Goal: Information Seeking & Learning: Learn about a topic

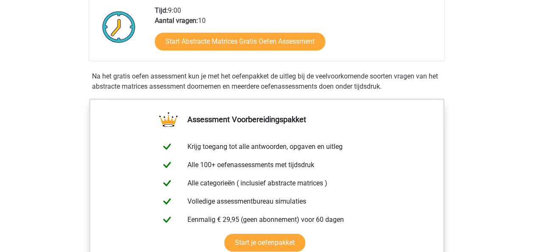
scroll to position [212, 0]
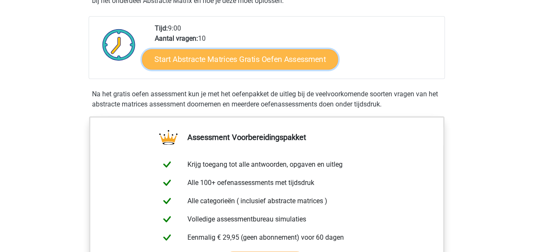
click at [239, 60] on link "Start Abstracte Matrices Gratis Oefen Assessment" at bounding box center [240, 59] width 196 height 20
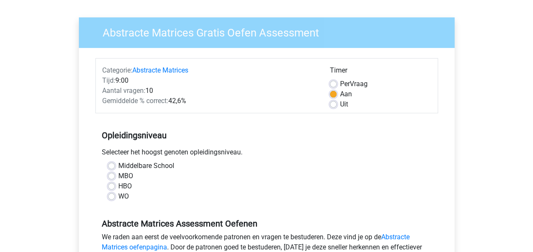
scroll to position [85, 0]
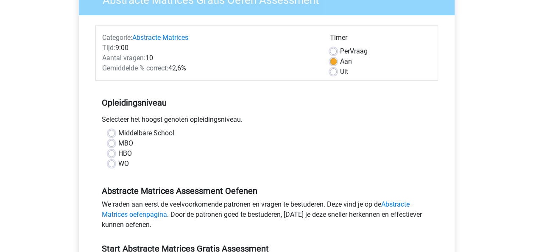
click at [115, 152] on div "HBO" at bounding box center [266, 153] width 317 height 10
click at [118, 151] on label "HBO" at bounding box center [125, 153] width 14 height 10
click at [112, 151] on input "HBO" at bounding box center [111, 152] width 7 height 8
radio input "true"
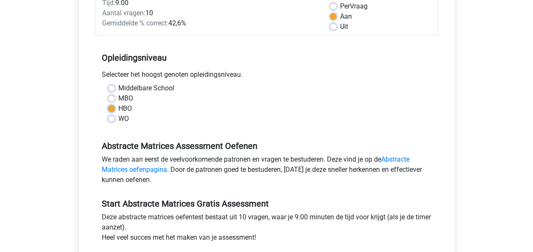
scroll to position [170, 0]
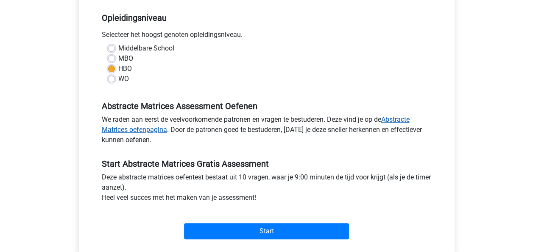
click at [393, 119] on link "Abstracte Matrices oefenpagina" at bounding box center [256, 124] width 308 height 18
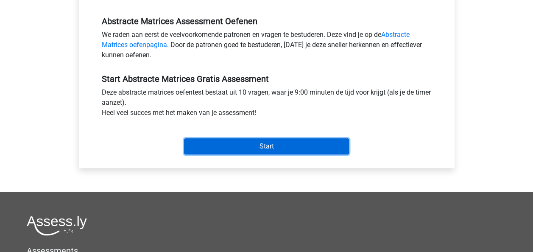
click at [271, 145] on input "Start" at bounding box center [266, 146] width 165 height 16
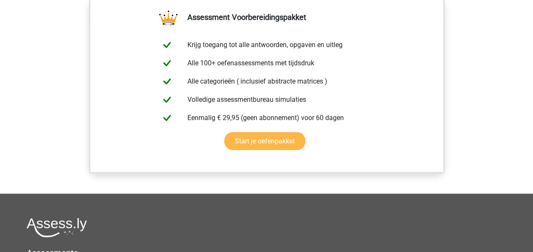
scroll to position [678, 0]
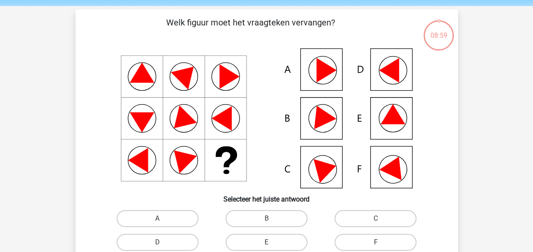
scroll to position [42, 0]
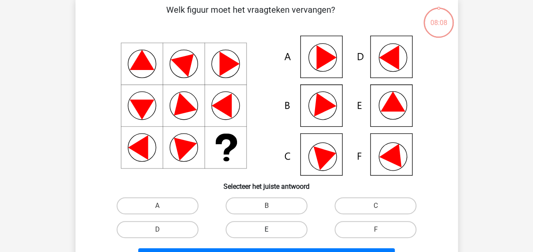
click at [274, 226] on label "E" at bounding box center [267, 229] width 82 height 17
click at [272, 229] on input "E" at bounding box center [269, 232] width 6 height 6
radio input "true"
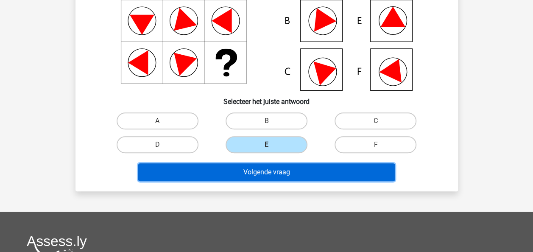
click at [274, 169] on button "Volgende vraag" at bounding box center [266, 172] width 257 height 18
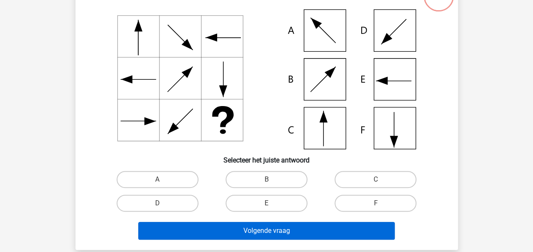
scroll to position [124, 0]
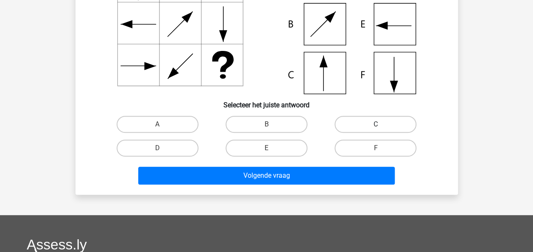
click at [370, 119] on label "C" at bounding box center [376, 124] width 82 height 17
click at [376, 124] on input "C" at bounding box center [379, 127] width 6 height 6
radio input "true"
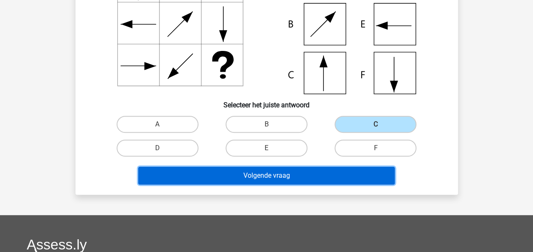
click at [278, 179] on button "Volgende vraag" at bounding box center [266, 176] width 257 height 18
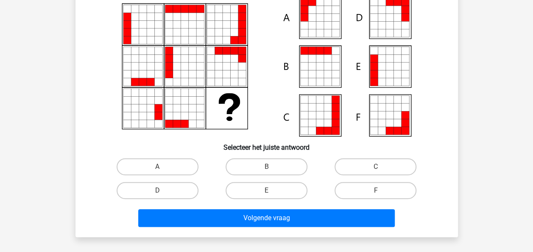
scroll to position [39, 0]
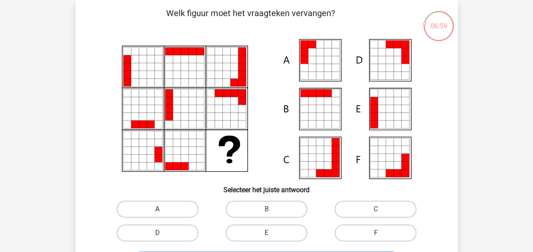
click at [167, 201] on label "A" at bounding box center [158, 209] width 82 height 17
click at [163, 209] on input "A" at bounding box center [160, 212] width 6 height 6
radio input "true"
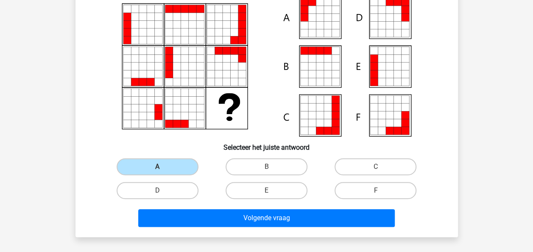
click at [322, 228] on div "Volgende vraag" at bounding box center [266, 219] width 327 height 21
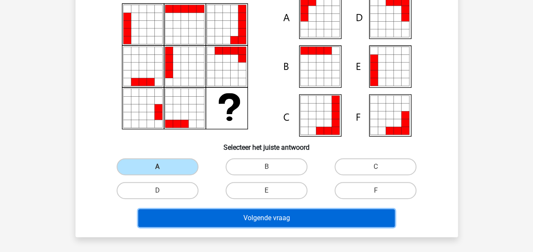
click at [322, 224] on button "Volgende vraag" at bounding box center [266, 218] width 257 height 18
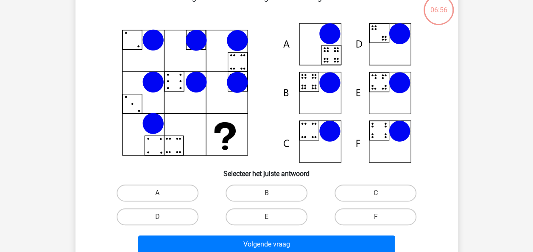
scroll to position [39, 0]
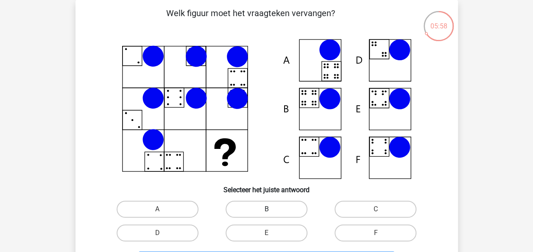
click at [262, 205] on label "B" at bounding box center [267, 209] width 82 height 17
click at [266, 209] on input "B" at bounding box center [269, 212] width 6 height 6
radio input "true"
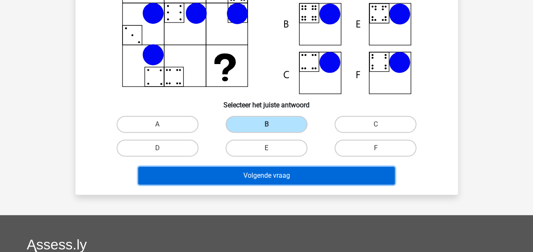
click at [324, 171] on button "Volgende vraag" at bounding box center [266, 176] width 257 height 18
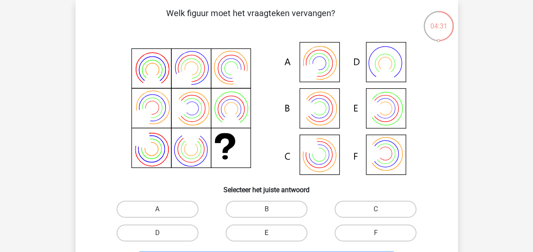
click at [287, 237] on label "E" at bounding box center [267, 232] width 82 height 17
click at [272, 237] on input "E" at bounding box center [269, 236] width 6 height 6
radio input "true"
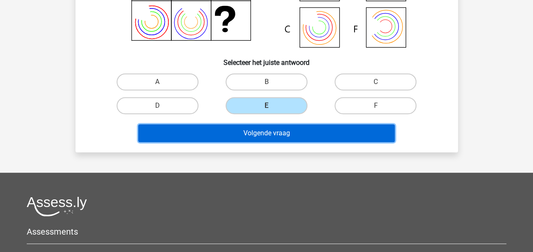
click at [295, 126] on button "Volgende vraag" at bounding box center [266, 133] width 257 height 18
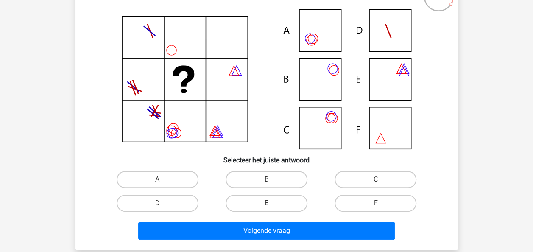
scroll to position [81, 0]
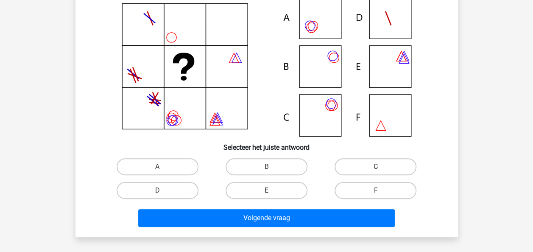
click at [357, 165] on label "C" at bounding box center [376, 166] width 82 height 17
click at [376, 167] on input "C" at bounding box center [379, 170] width 6 height 6
radio input "true"
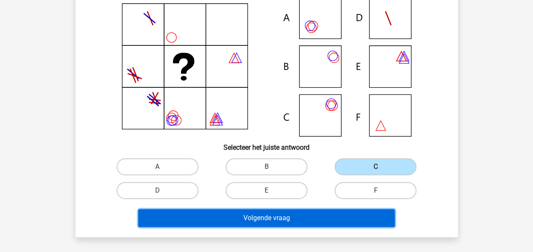
click at [305, 223] on button "Volgende vraag" at bounding box center [266, 218] width 257 height 18
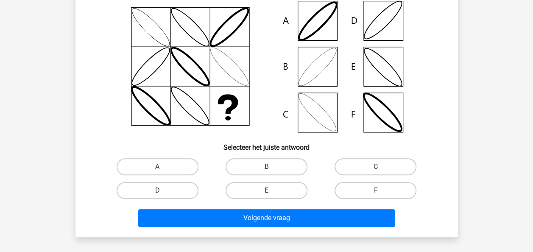
click at [252, 162] on label "B" at bounding box center [267, 166] width 82 height 17
click at [266, 167] on input "B" at bounding box center [269, 170] width 6 height 6
radio input "true"
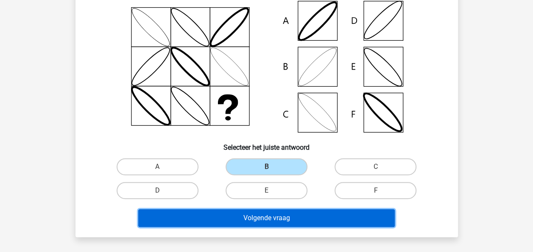
click at [287, 215] on button "Volgende vraag" at bounding box center [266, 218] width 257 height 18
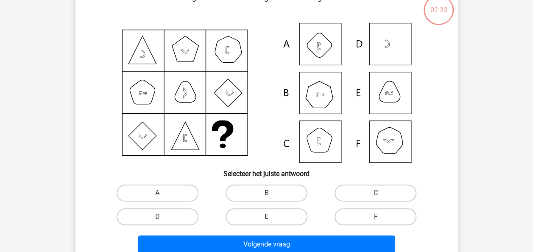
scroll to position [39, 0]
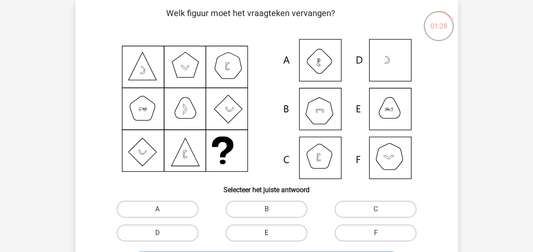
click at [293, 233] on label "E" at bounding box center [267, 232] width 82 height 17
click at [272, 233] on input "E" at bounding box center [269, 236] width 6 height 6
radio input "true"
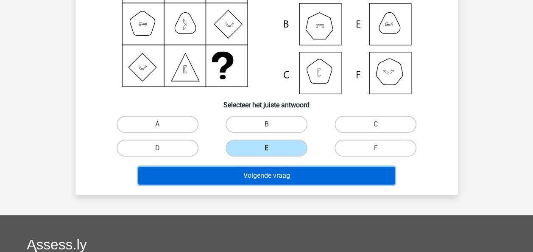
click at [282, 179] on button "Volgende vraag" at bounding box center [266, 176] width 257 height 18
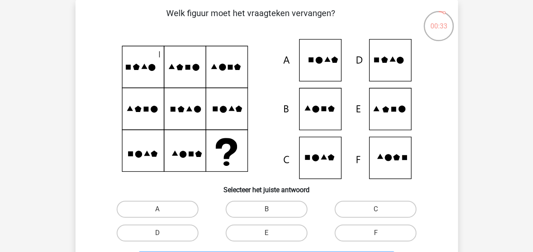
click at [391, 116] on icon at bounding box center [267, 109] width 342 height 140
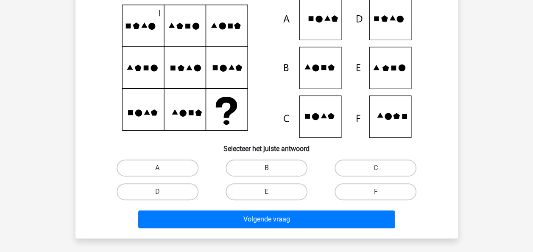
scroll to position [81, 0]
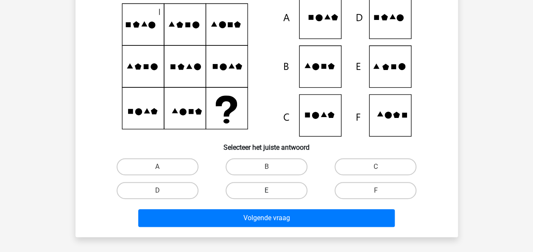
click at [280, 193] on label "E" at bounding box center [267, 190] width 82 height 17
click at [272, 193] on input "E" at bounding box center [269, 193] width 6 height 6
radio input "true"
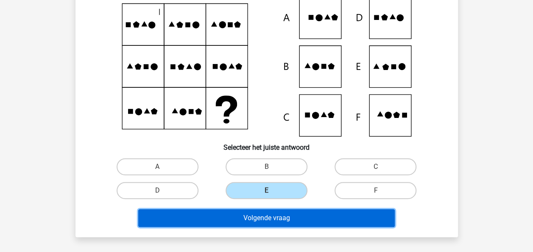
click at [285, 216] on button "Volgende vraag" at bounding box center [266, 218] width 257 height 18
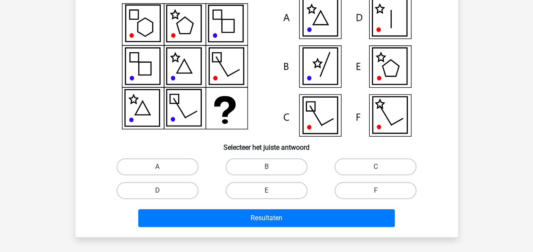
click at [168, 187] on label "D" at bounding box center [158, 190] width 82 height 17
click at [163, 190] on input "D" at bounding box center [160, 193] width 6 height 6
radio input "true"
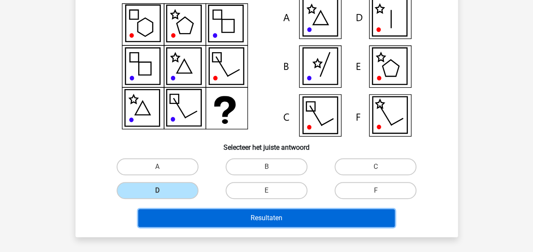
click at [269, 220] on button "Resultaten" at bounding box center [266, 218] width 257 height 18
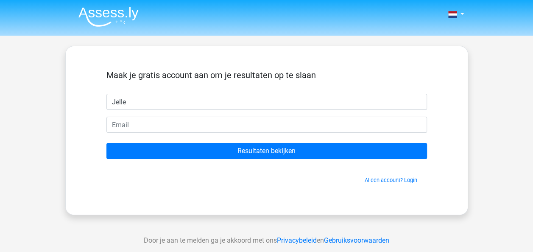
type input "Jelle"
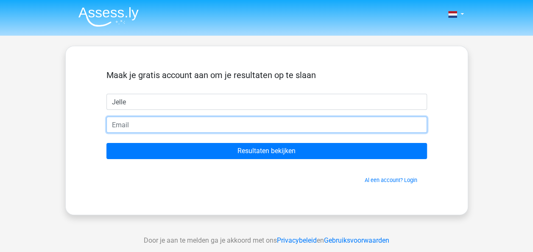
click at [237, 130] on input "email" at bounding box center [266, 125] width 321 height 16
type input "jelle010@hotmail.com"
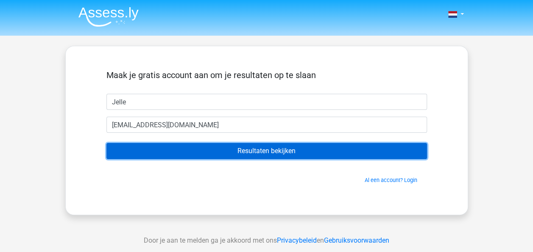
click at [237, 148] on input "Resultaten bekijken" at bounding box center [266, 151] width 321 height 16
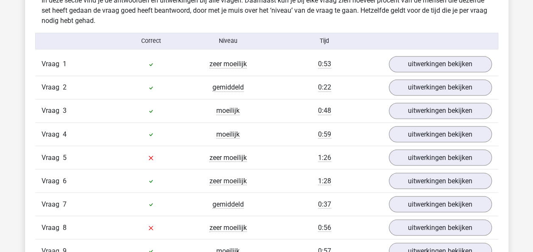
scroll to position [721, 0]
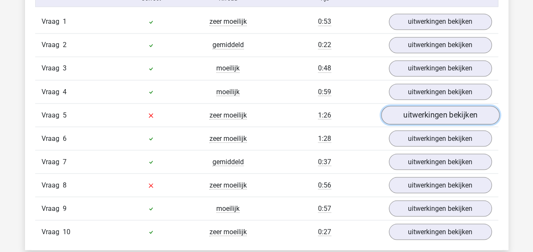
click at [452, 110] on link "uitwerkingen bekijken" at bounding box center [440, 115] width 118 height 19
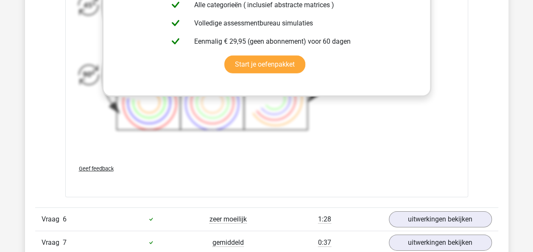
scroll to position [1315, 0]
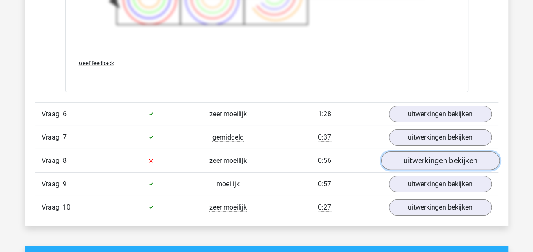
click at [416, 158] on link "uitwerkingen bekijken" at bounding box center [440, 160] width 118 height 19
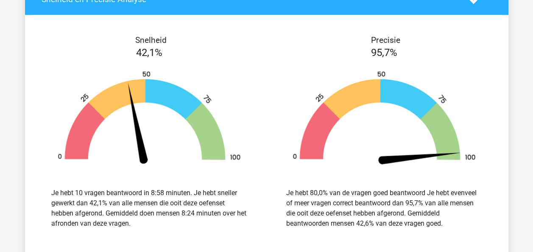
scroll to position [1951, 0]
